Goal: Navigation & Orientation: Find specific page/section

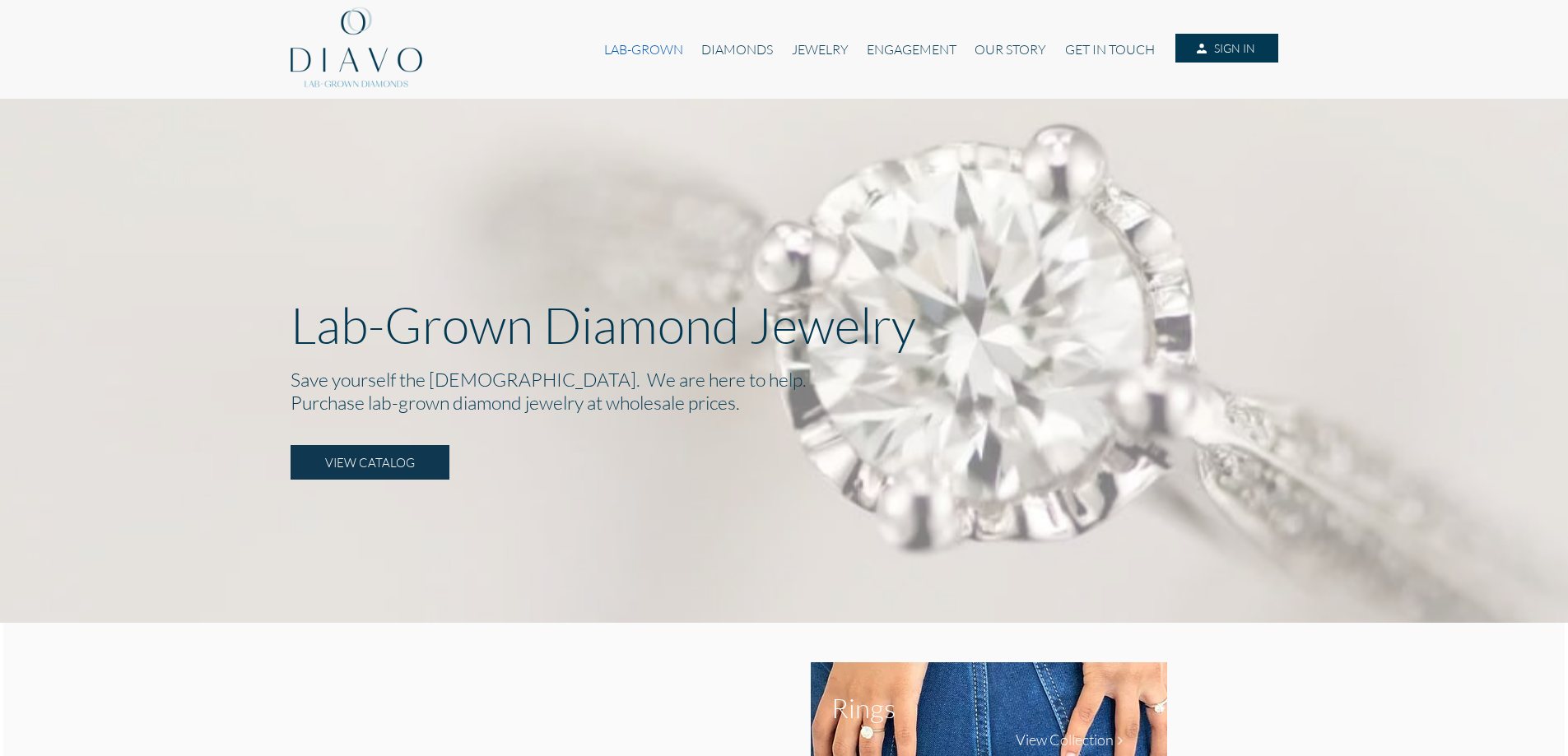
click at [639, 48] on link "LAB-GROWN" at bounding box center [643, 49] width 97 height 31
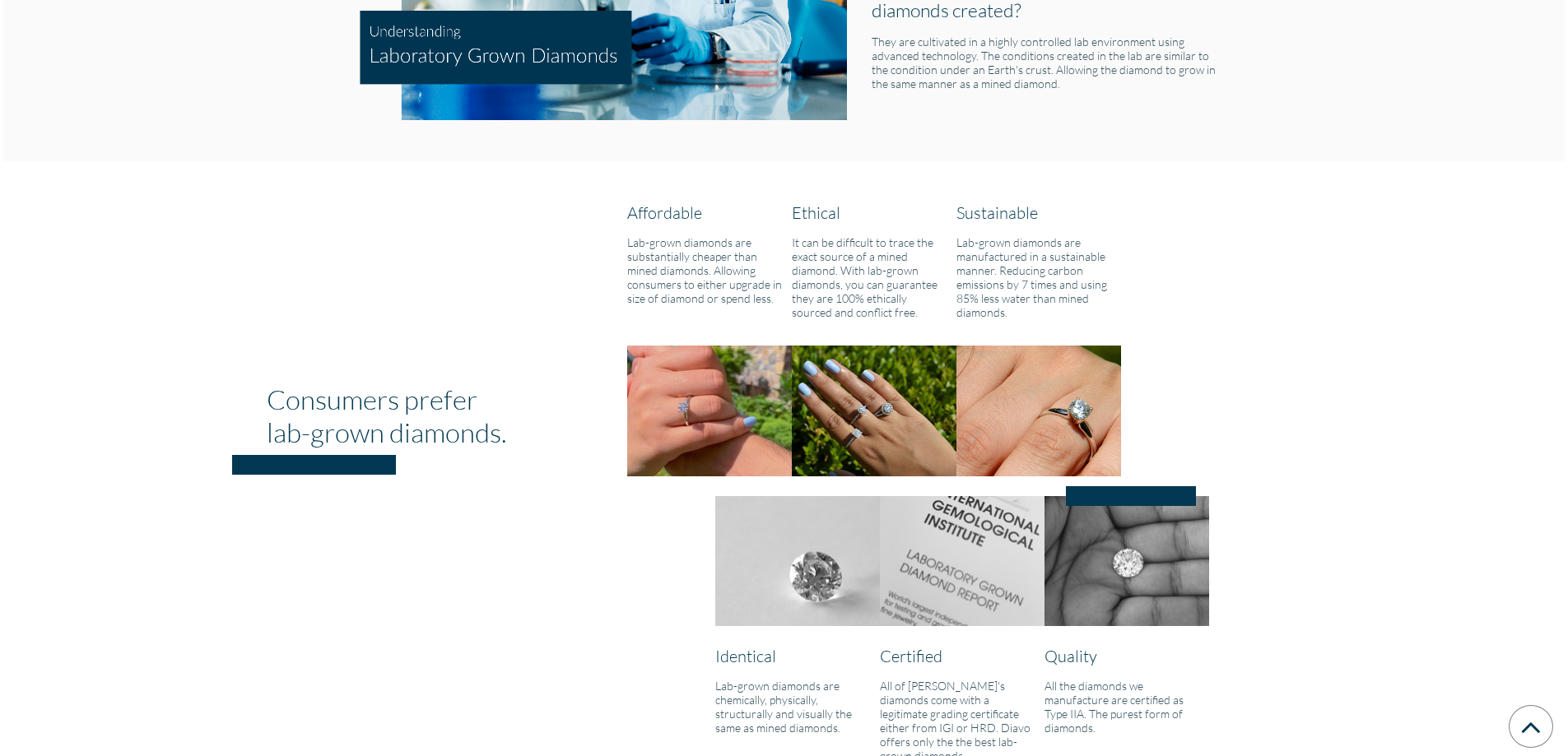
scroll to position [1152, 0]
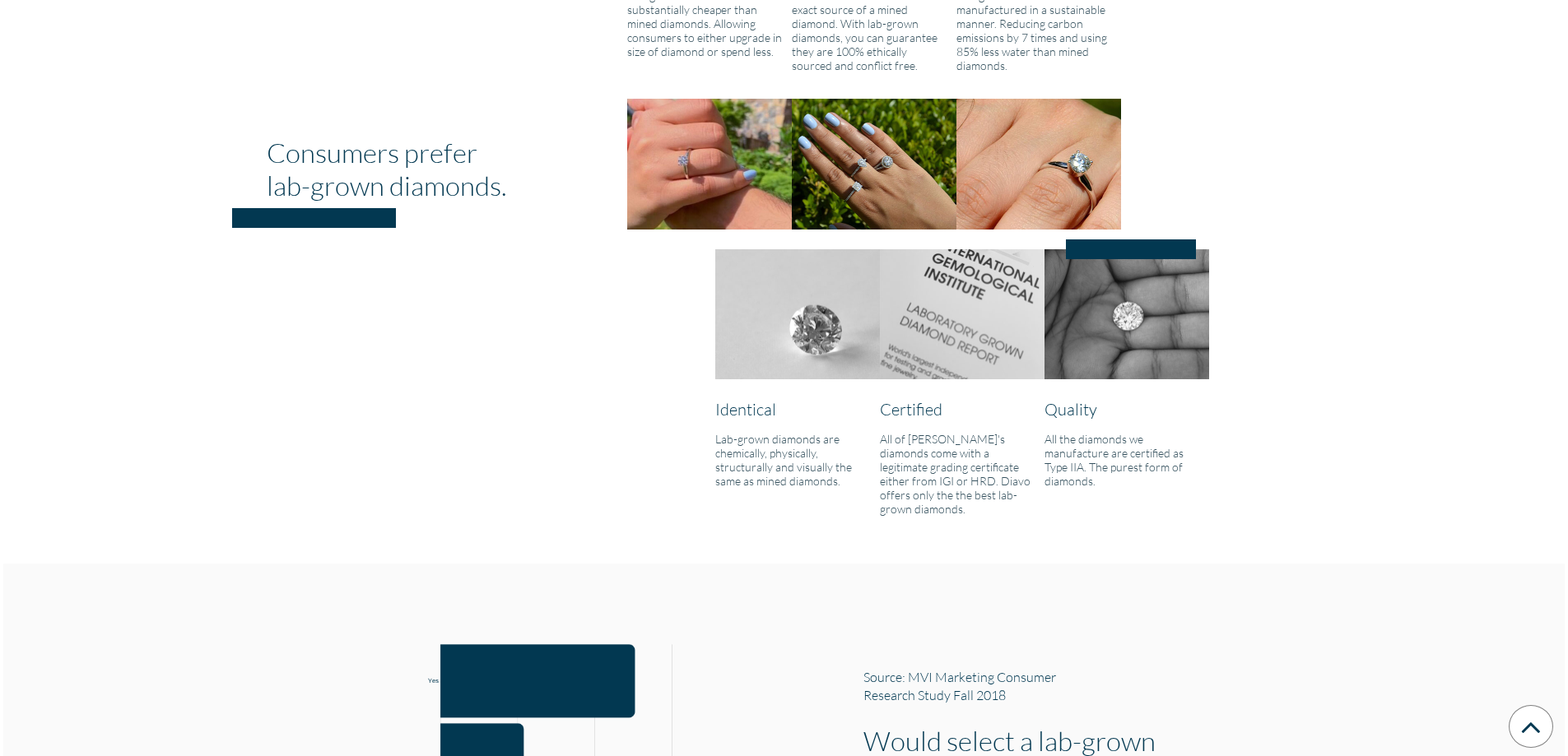
drag, startPoint x: 1048, startPoint y: 447, endPoint x: 1130, endPoint y: 475, distance: 86.6
click at [1130, 475] on div "All the diamonds we manufacture are certified as Type IIA. The purest form of d…" at bounding box center [1126, 463] width 189 height 63
click at [1284, 464] on div "Identical Lab-grown diamonds are chemically, physically, structurally and visua…" at bounding box center [1044, 386] width 659 height 273
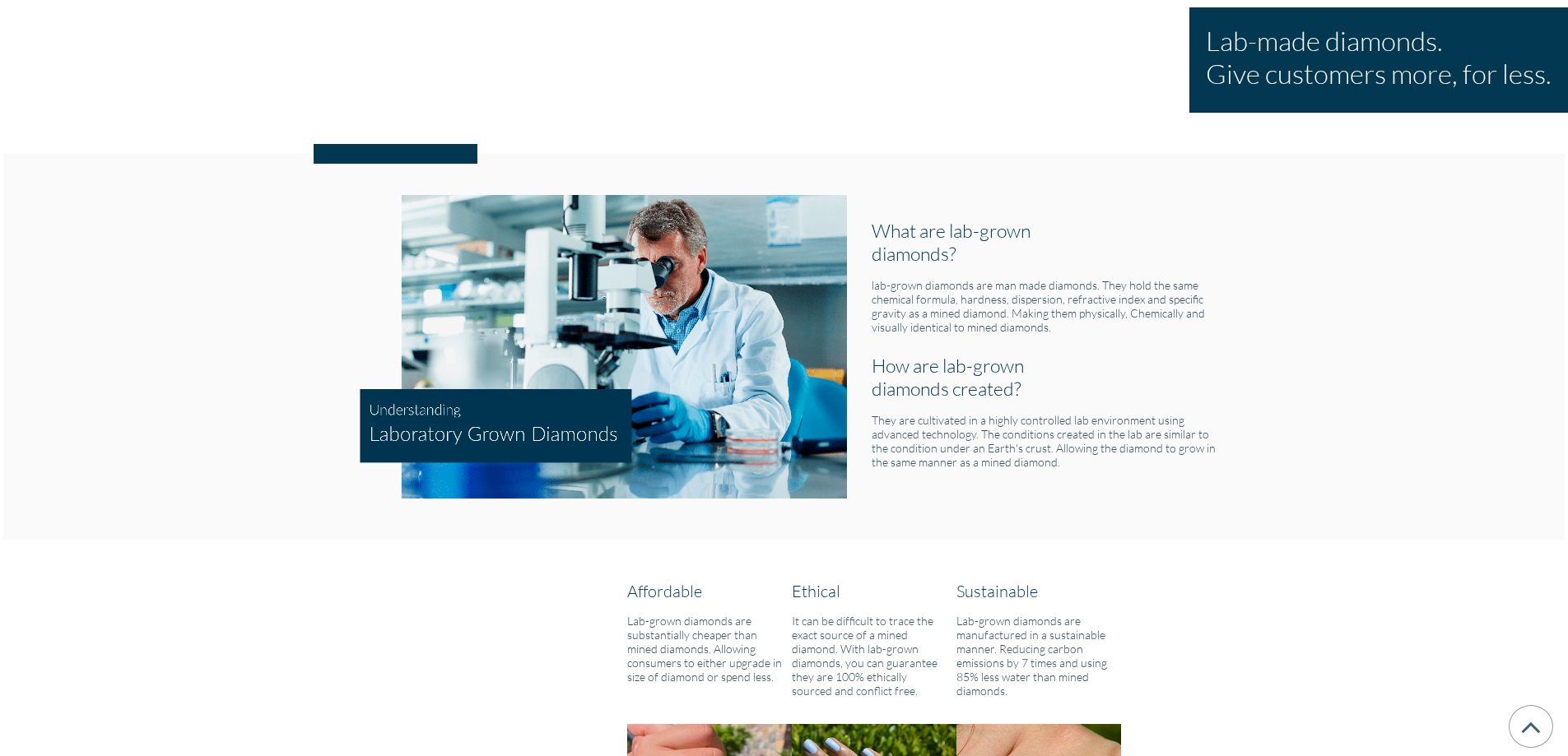
scroll to position [0, 0]
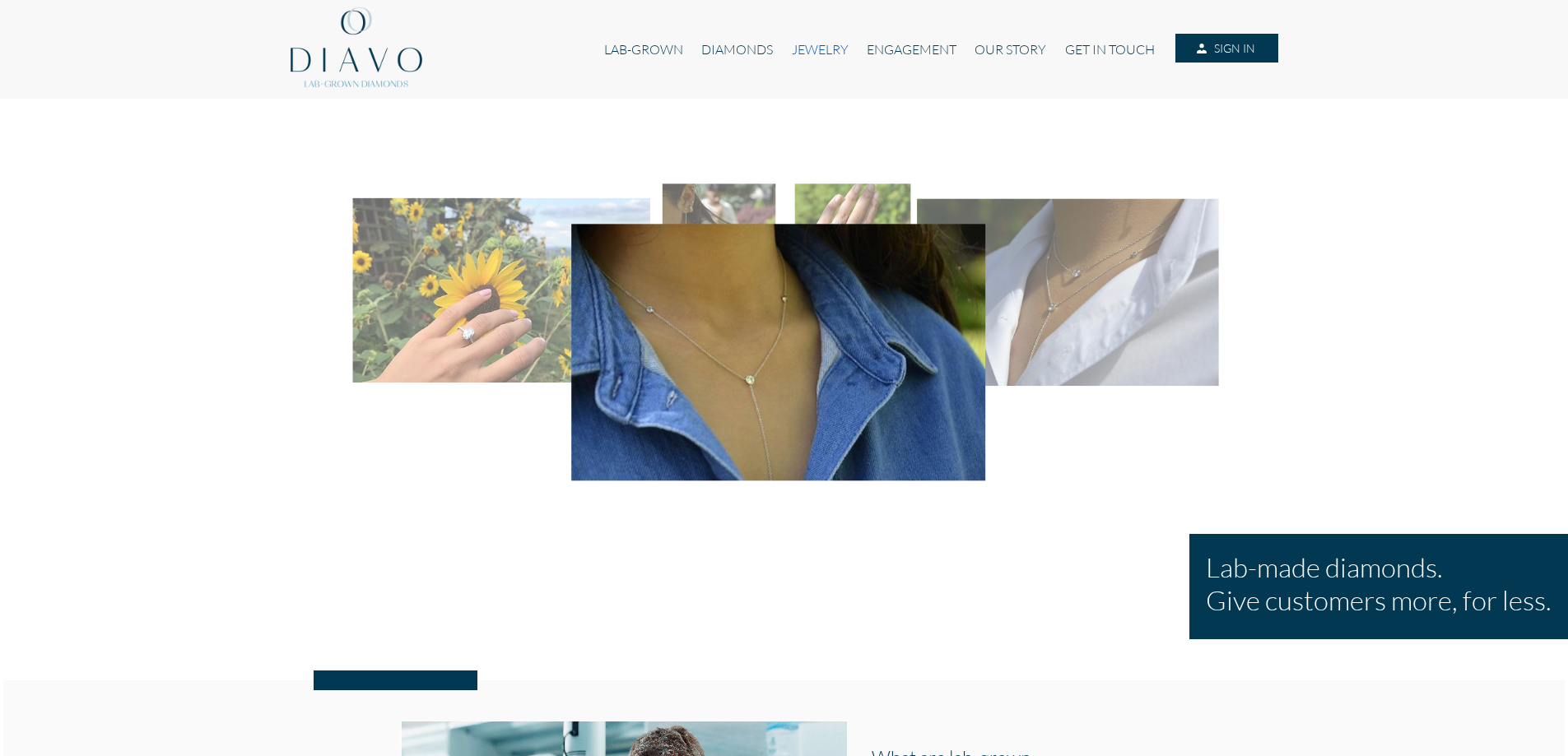
click at [838, 49] on link "JEWELRY" at bounding box center [820, 49] width 75 height 31
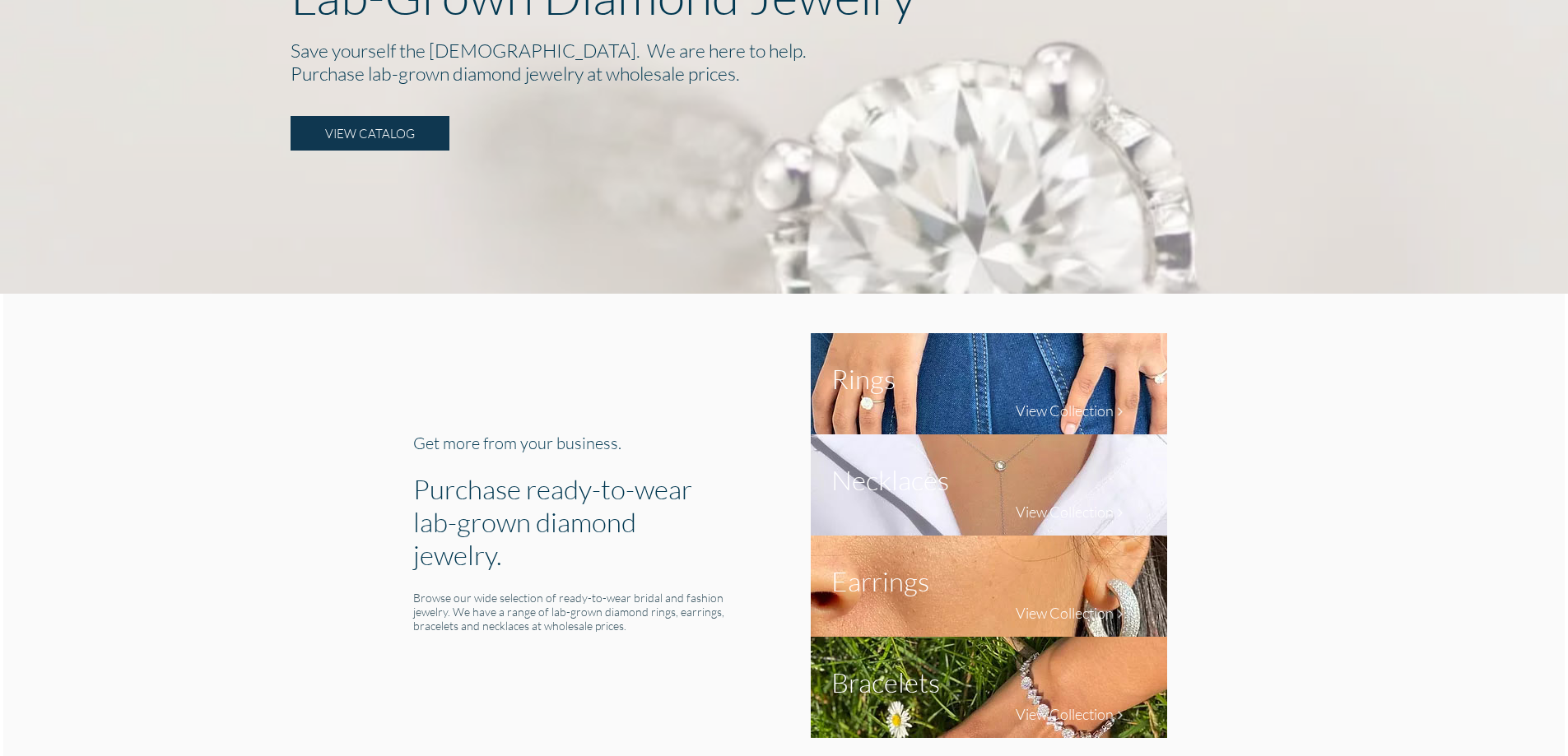
scroll to position [412, 0]
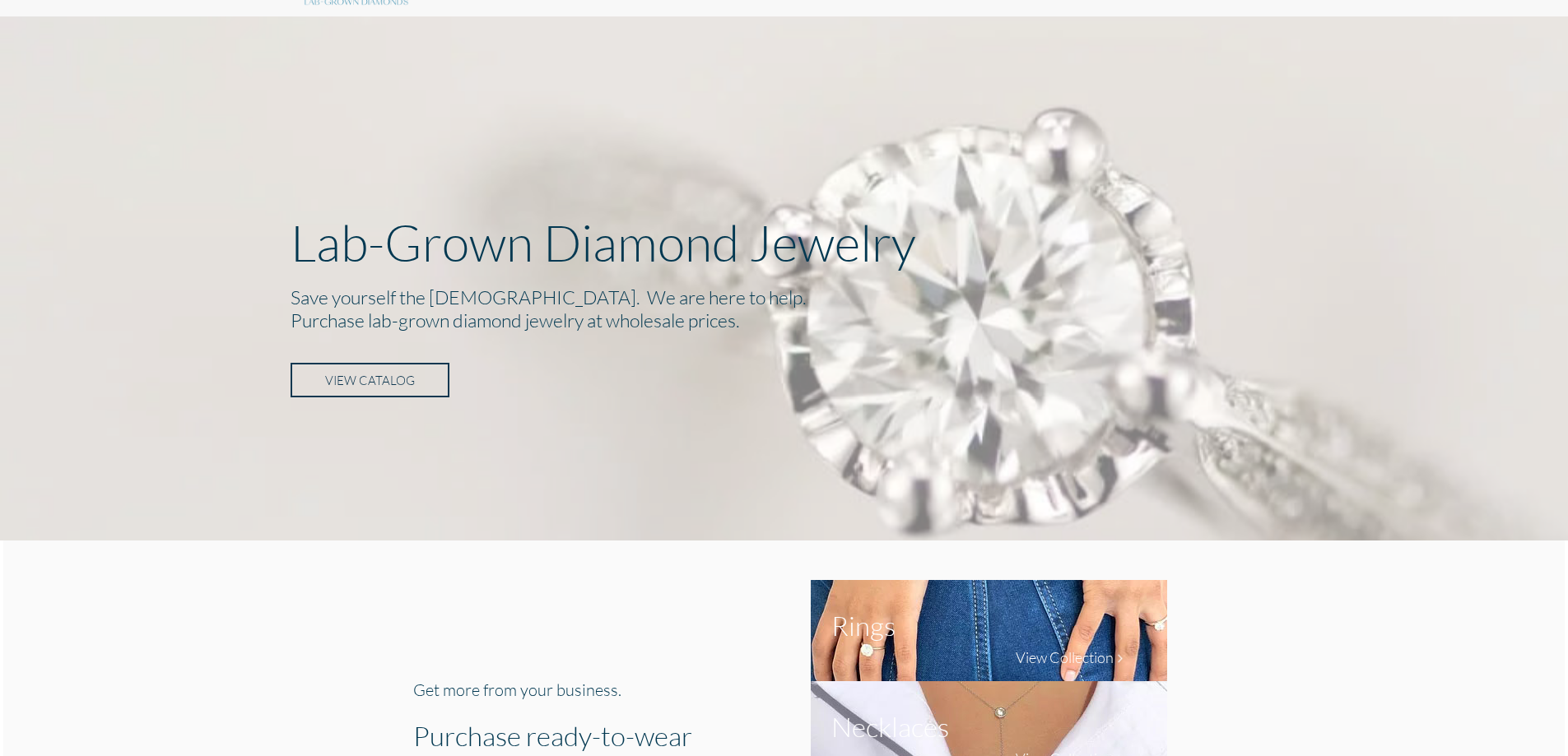
click at [377, 385] on link "VIEW CATALOG" at bounding box center [369, 380] width 159 height 35
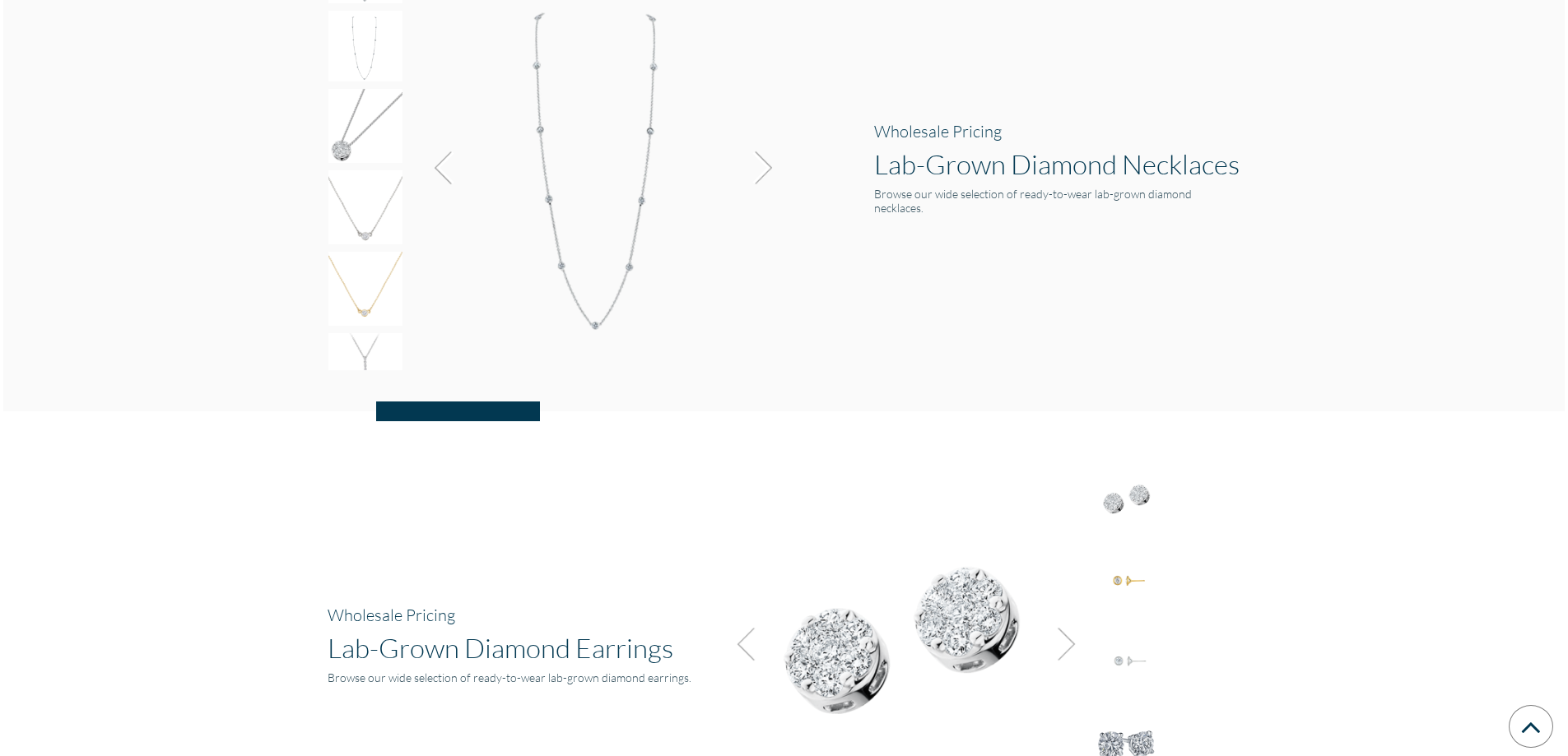
scroll to position [2140, 0]
